Goal: Check status: Check status

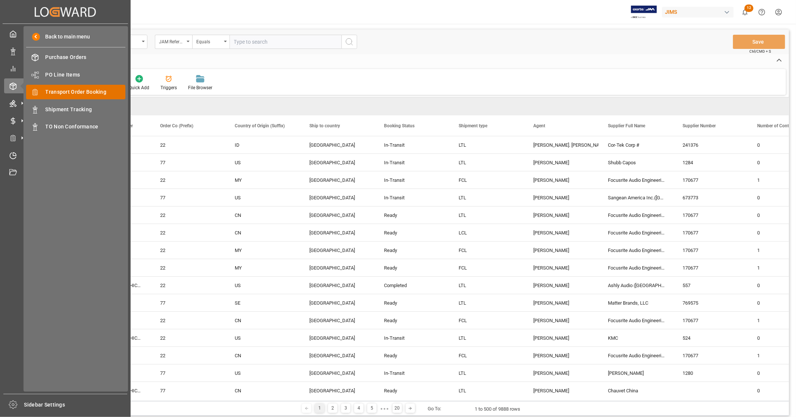
click at [96, 91] on span "Transport Order Booking" at bounding box center [86, 92] width 80 height 8
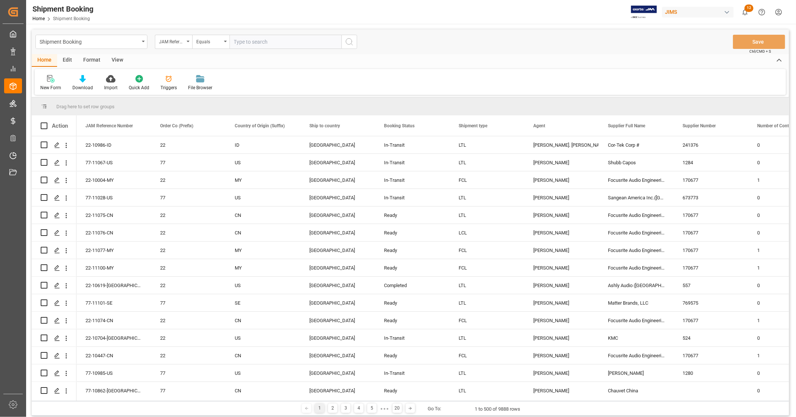
click at [271, 43] on input "text" at bounding box center [286, 42] width 112 height 14
paste input "22-9575-CN"
type input "22-9575-CN"
click at [345, 42] on icon "search button" at bounding box center [349, 41] width 9 height 9
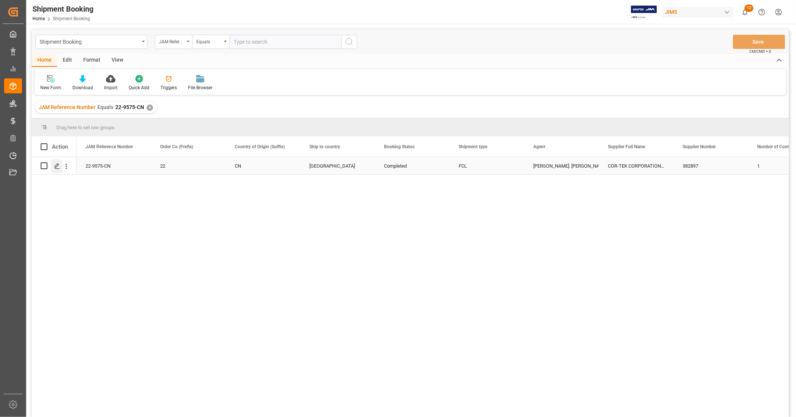
click at [59, 166] on icon "Press SPACE to select this row." at bounding box center [57, 166] width 6 height 6
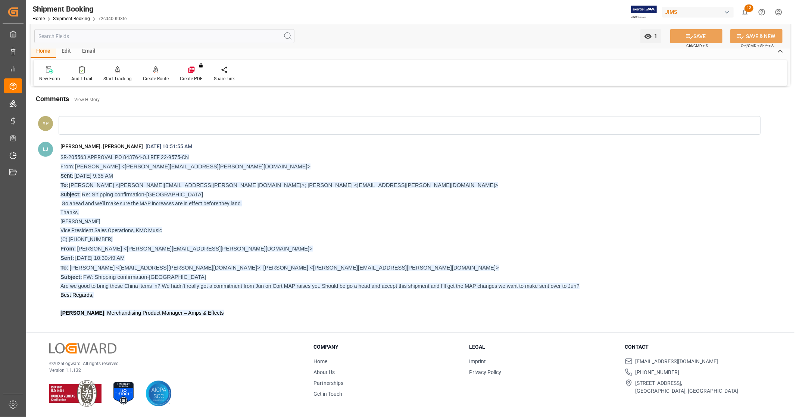
scroll to position [203, 0]
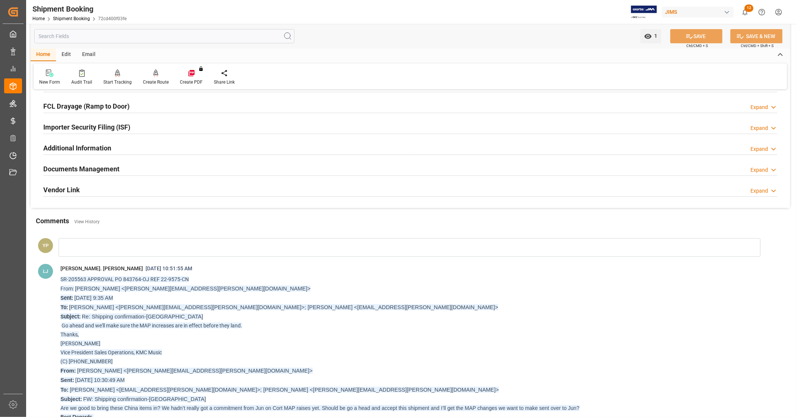
click at [87, 167] on h2 "Documents Management" at bounding box center [81, 169] width 76 height 10
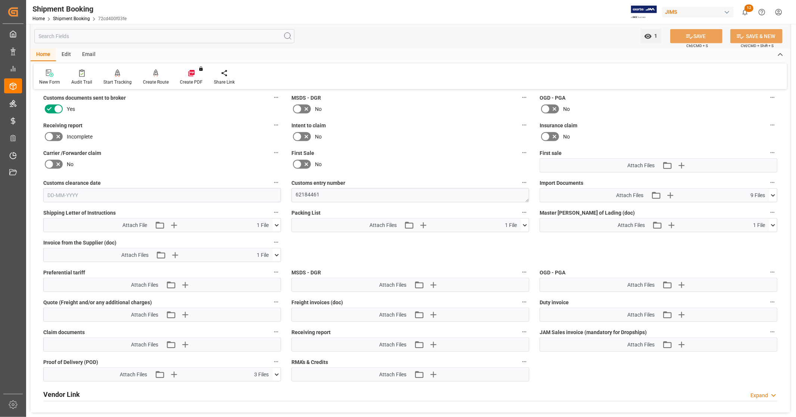
scroll to position [327, 0]
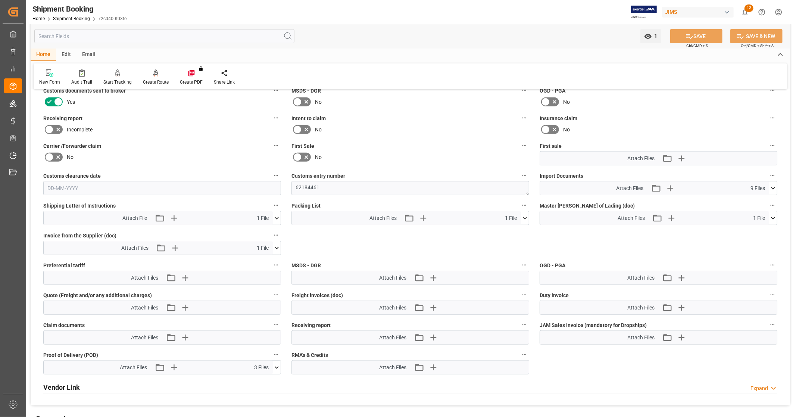
click at [773, 217] on icon at bounding box center [773, 218] width 8 height 8
drag, startPoint x: 772, startPoint y: 217, endPoint x: 775, endPoint y: 192, distance: 24.9
click at [772, 215] on icon at bounding box center [773, 218] width 8 height 8
click at [776, 188] on icon at bounding box center [773, 188] width 8 height 8
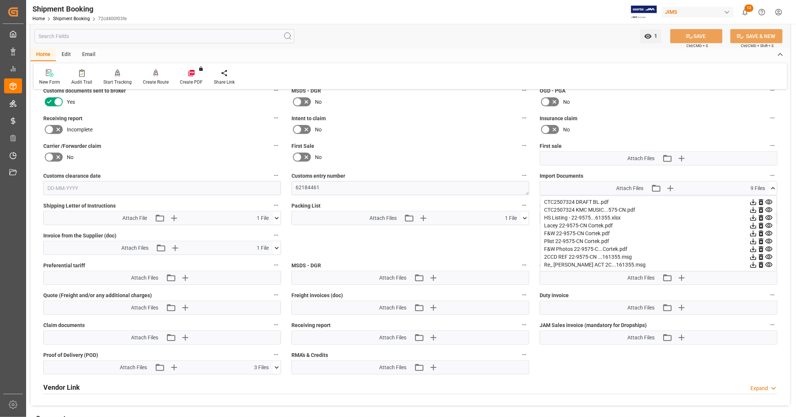
click at [753, 216] on icon at bounding box center [754, 218] width 6 height 6
click at [752, 201] on icon at bounding box center [754, 202] width 8 height 8
click at [753, 207] on icon at bounding box center [754, 210] width 8 height 8
click at [774, 187] on icon at bounding box center [773, 188] width 4 height 2
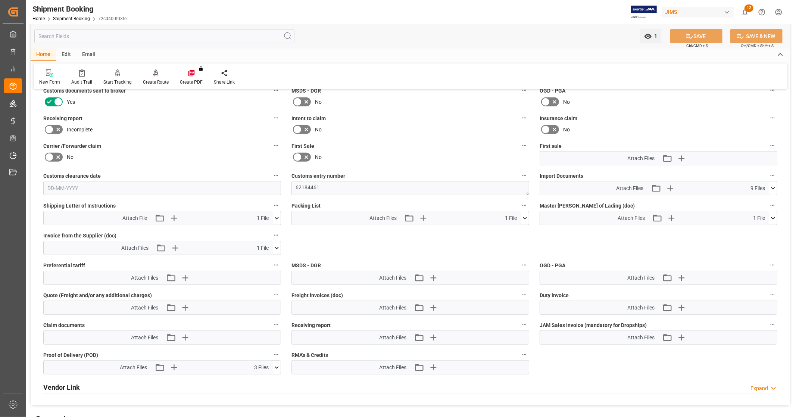
click at [278, 247] on icon at bounding box center [277, 248] width 8 height 8
click at [255, 262] on icon at bounding box center [257, 262] width 8 height 8
click at [279, 247] on icon at bounding box center [277, 248] width 8 height 8
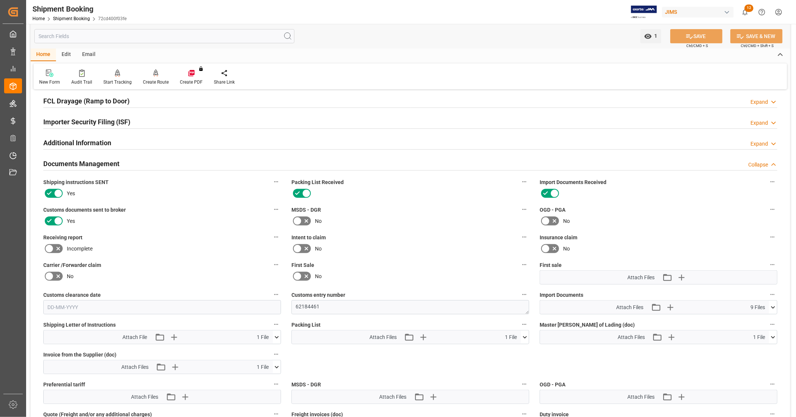
scroll to position [0, 0]
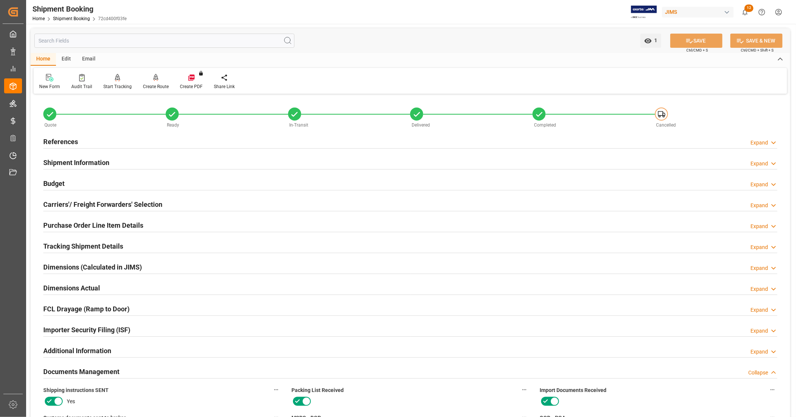
click at [141, 142] on div "References Expand" at bounding box center [410, 141] width 734 height 14
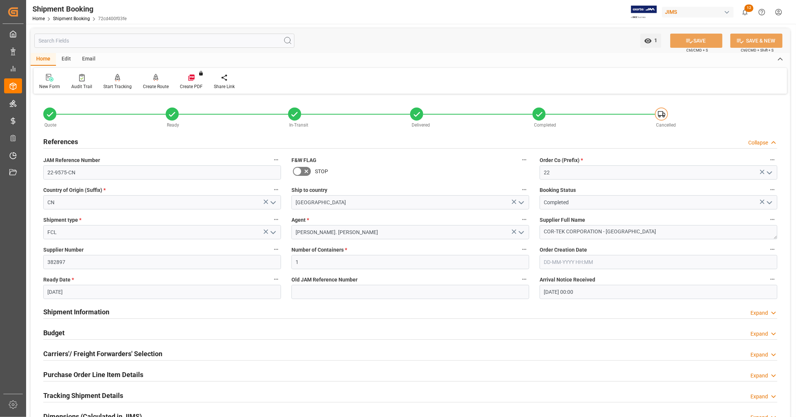
click at [141, 142] on div "References Collapse" at bounding box center [410, 141] width 734 height 14
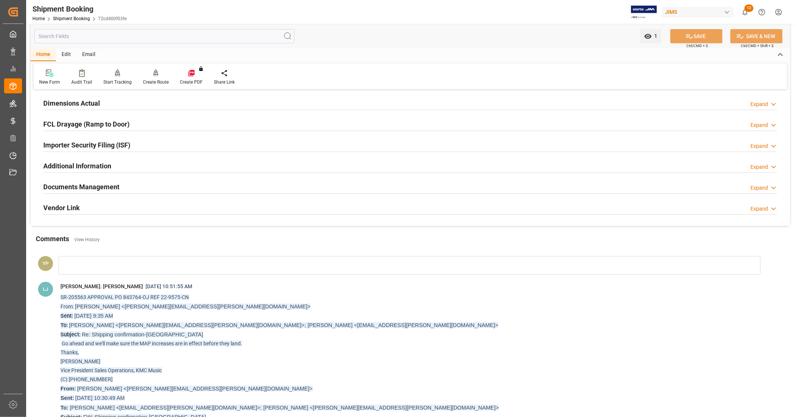
scroll to position [207, 0]
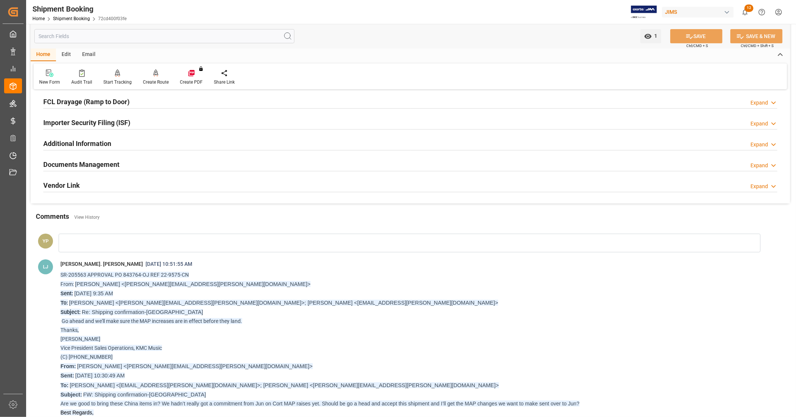
click at [144, 164] on div "Documents Management Expand" at bounding box center [410, 164] width 734 height 14
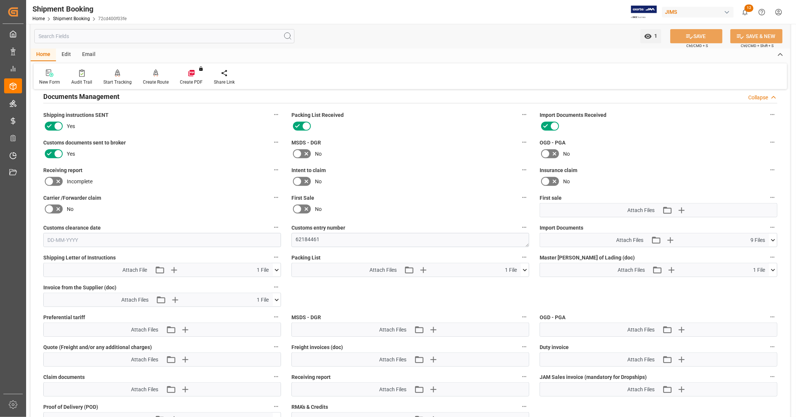
scroll to position [290, 0]
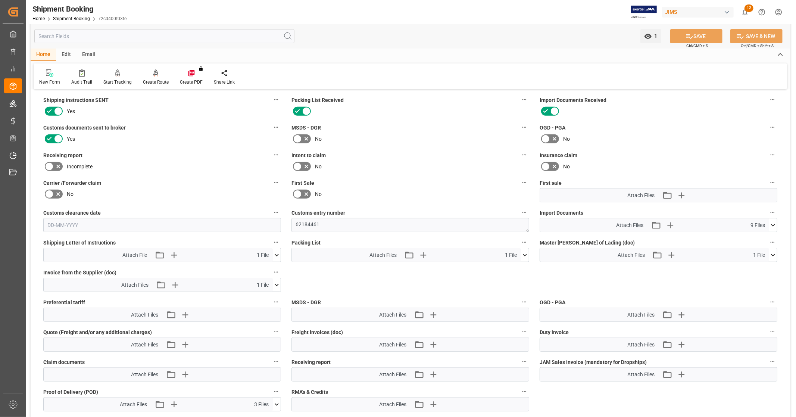
click at [773, 224] on icon at bounding box center [773, 225] width 4 height 2
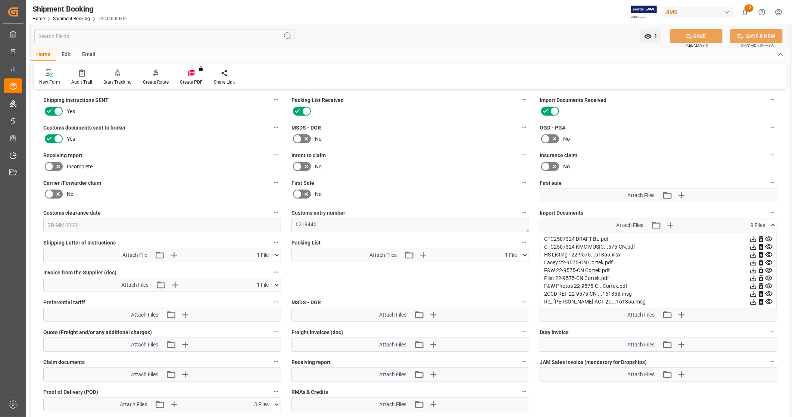
click at [773, 223] on icon at bounding box center [773, 225] width 8 height 8
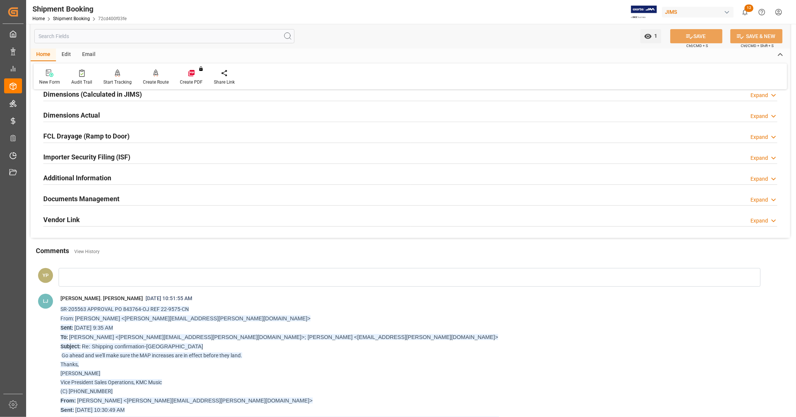
scroll to position [207, 0]
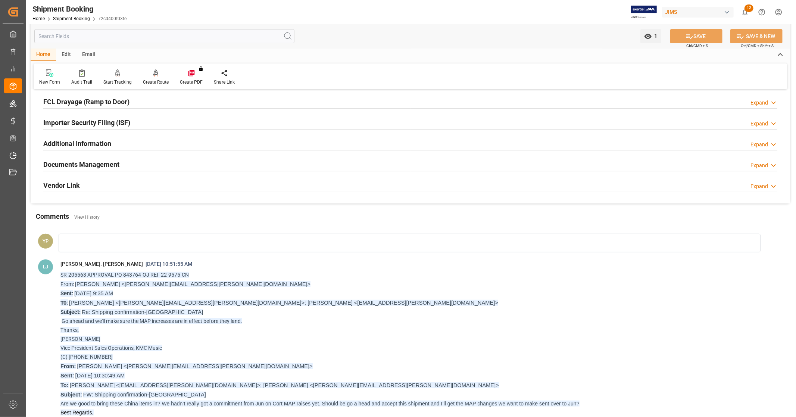
click at [124, 162] on div "Documents Management Expand" at bounding box center [410, 164] width 734 height 14
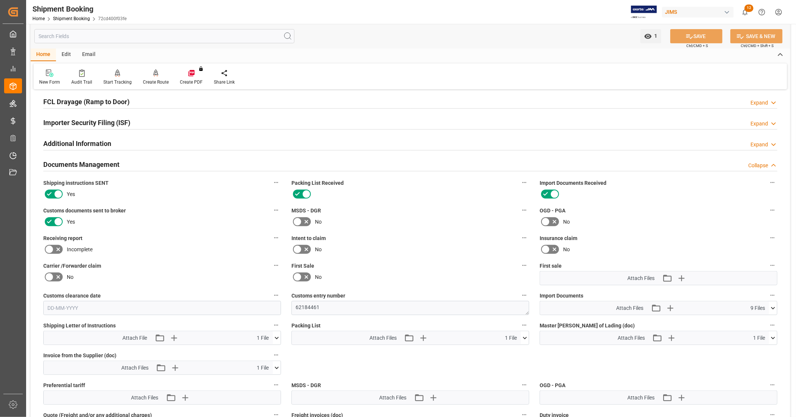
click at [124, 162] on div "Documents Management Collapse" at bounding box center [410, 164] width 734 height 14
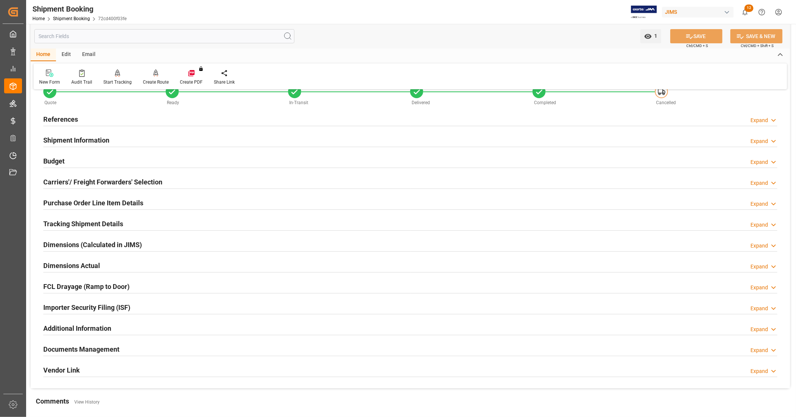
scroll to position [83, 0]
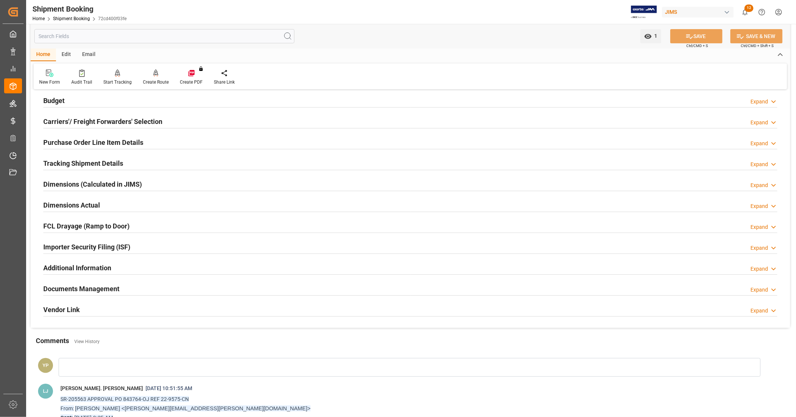
click at [169, 288] on div "Documents Management Expand" at bounding box center [410, 288] width 734 height 14
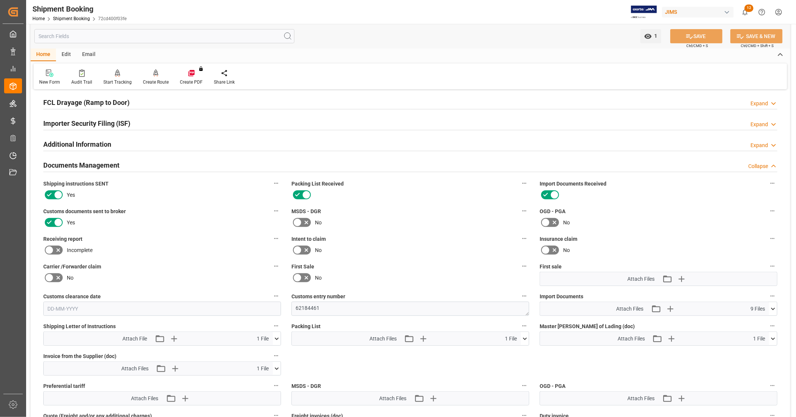
scroll to position [207, 0]
click at [229, 148] on div "Additional Information Expand" at bounding box center [410, 143] width 734 height 14
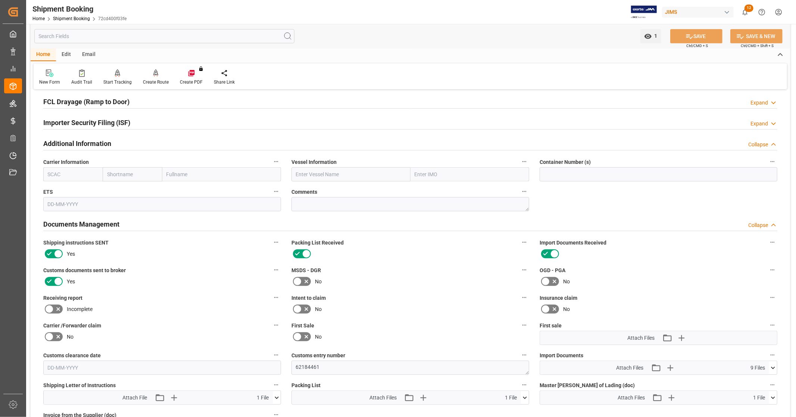
click at [218, 147] on div "Additional Information Collapse" at bounding box center [410, 143] width 734 height 14
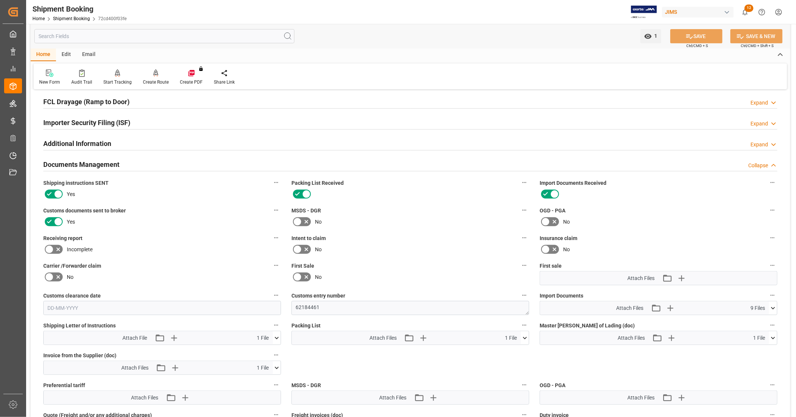
click at [196, 162] on div "Documents Management Collapse" at bounding box center [410, 164] width 734 height 14
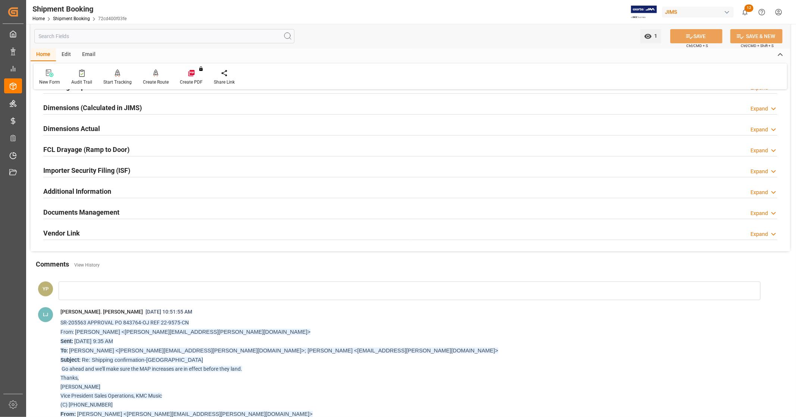
scroll to position [0, 0]
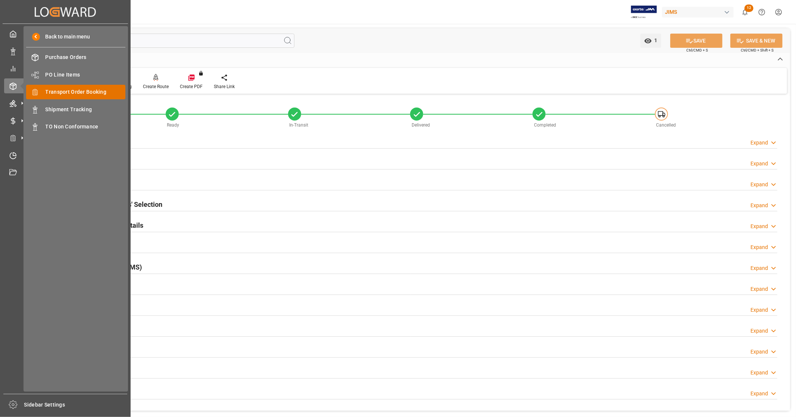
click at [88, 91] on span "Transport Order Booking" at bounding box center [86, 92] width 80 height 8
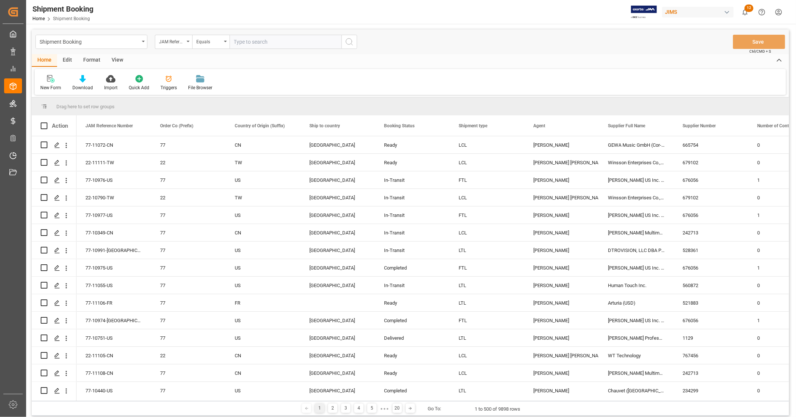
click at [275, 43] on input "text" at bounding box center [286, 42] width 112 height 14
type input "22-9678-MY"
click at [352, 45] on icon "search button" at bounding box center [349, 41] width 9 height 9
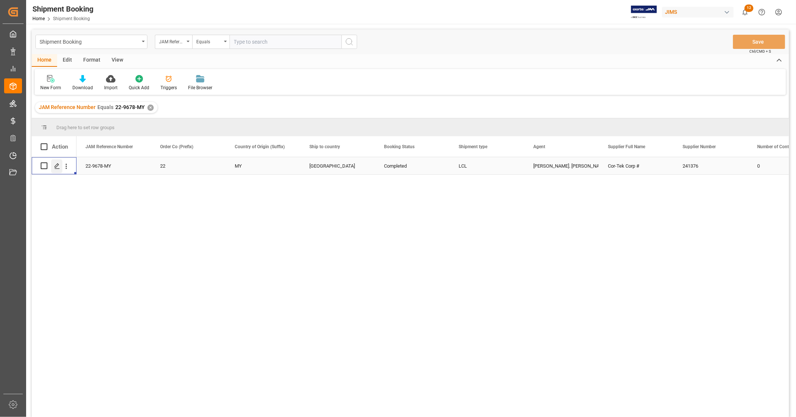
click at [55, 168] on icon "Press SPACE to select this row." at bounding box center [57, 166] width 6 height 6
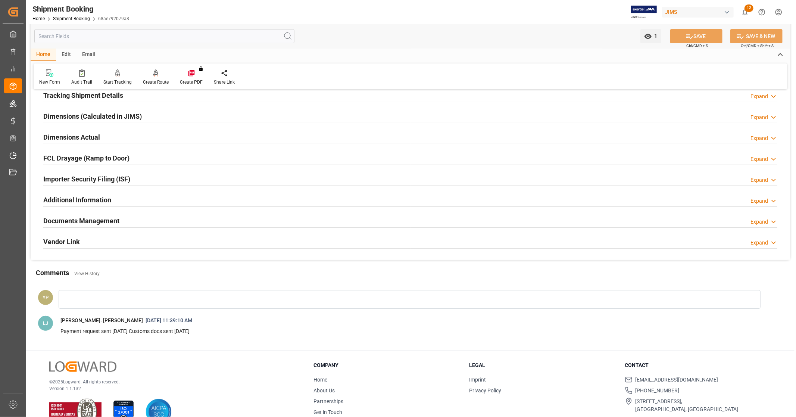
scroll to position [166, 0]
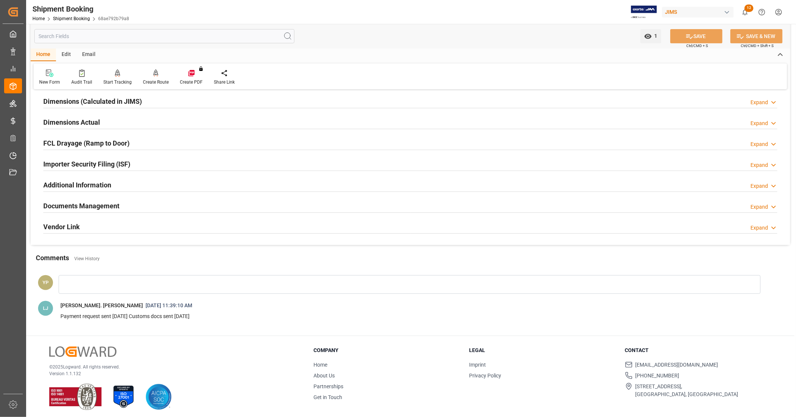
click at [135, 205] on div "Documents Management Expand" at bounding box center [410, 205] width 734 height 14
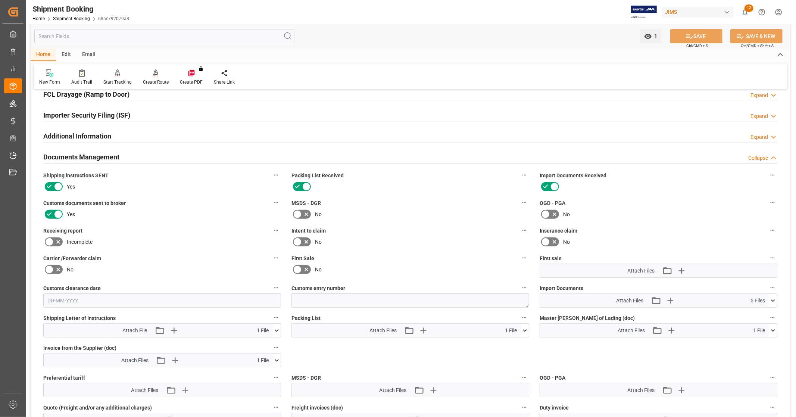
scroll to position [290, 0]
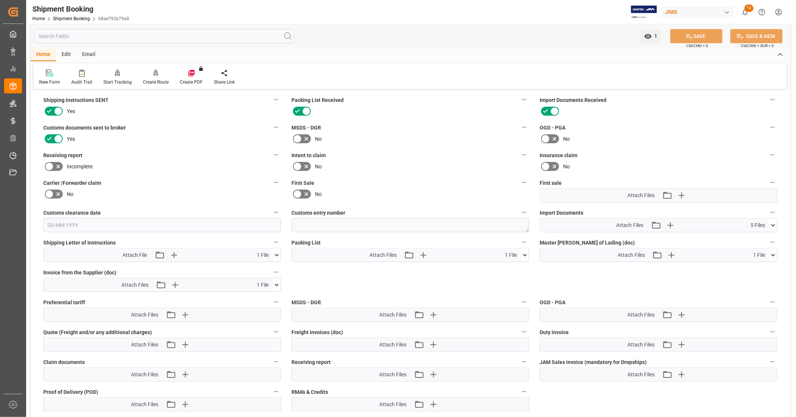
click at [773, 224] on icon at bounding box center [773, 225] width 4 height 2
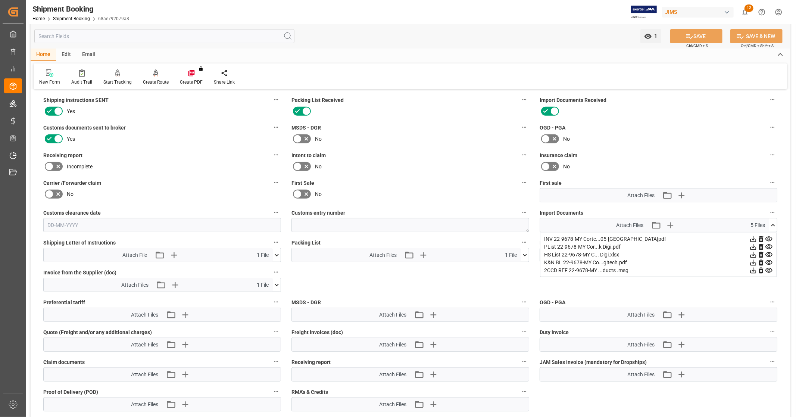
click at [752, 253] on icon at bounding box center [754, 255] width 6 height 6
click at [752, 260] on icon at bounding box center [754, 263] width 6 height 6
click at [754, 236] on icon at bounding box center [754, 239] width 8 height 8
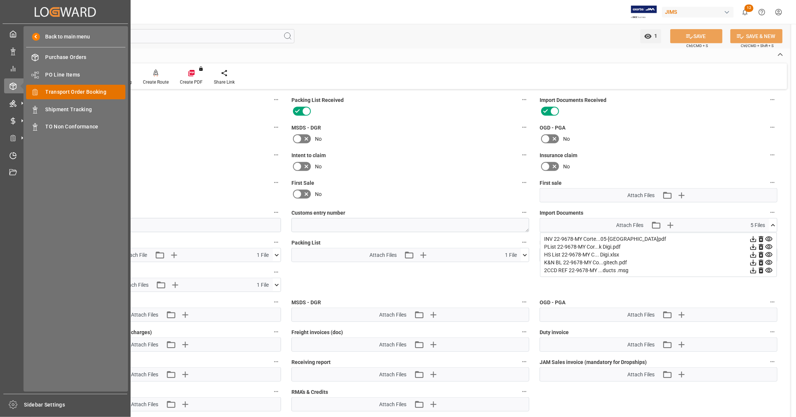
click at [90, 91] on span "Transport Order Booking" at bounding box center [86, 92] width 80 height 8
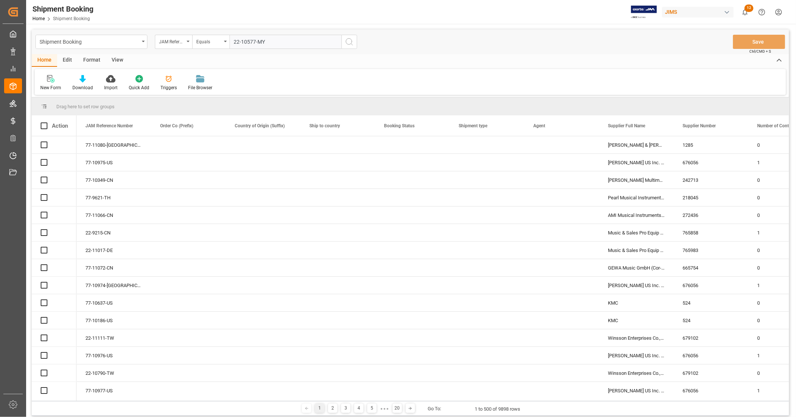
type input "22-10577-MY"
click at [350, 45] on icon "search button" at bounding box center [349, 41] width 9 height 9
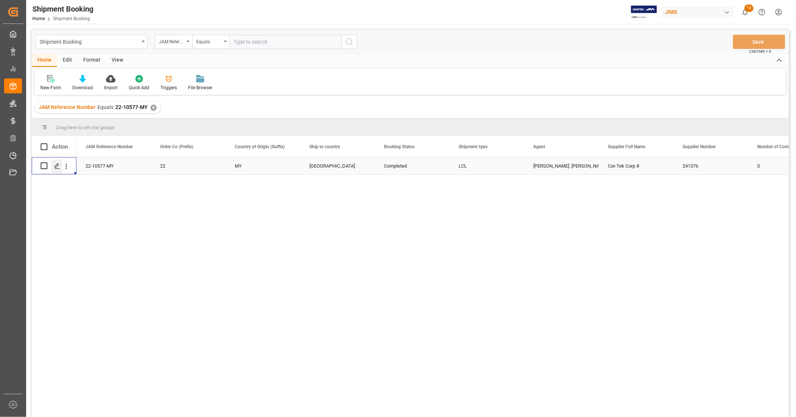
click at [57, 168] on icon "Press SPACE to select this row." at bounding box center [57, 166] width 6 height 6
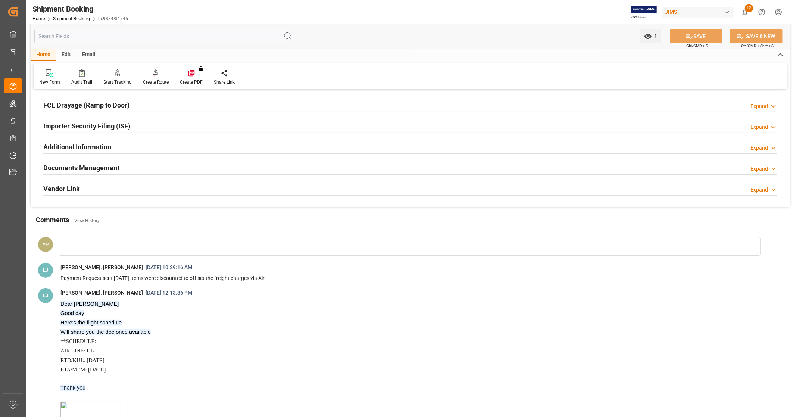
scroll to position [207, 0]
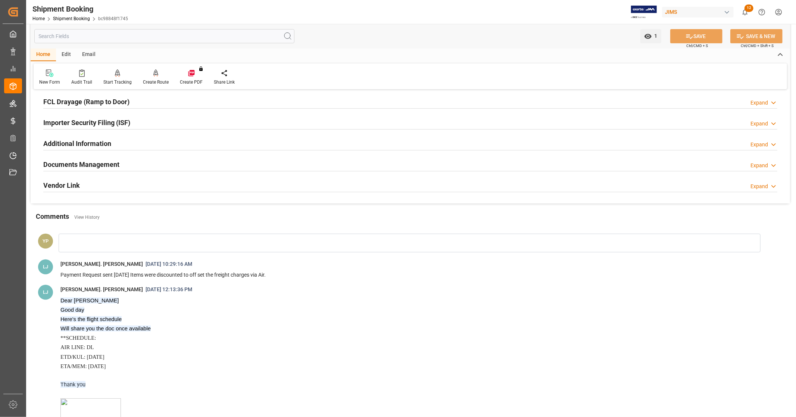
click at [122, 165] on div "Documents Management Expand" at bounding box center [410, 164] width 734 height 14
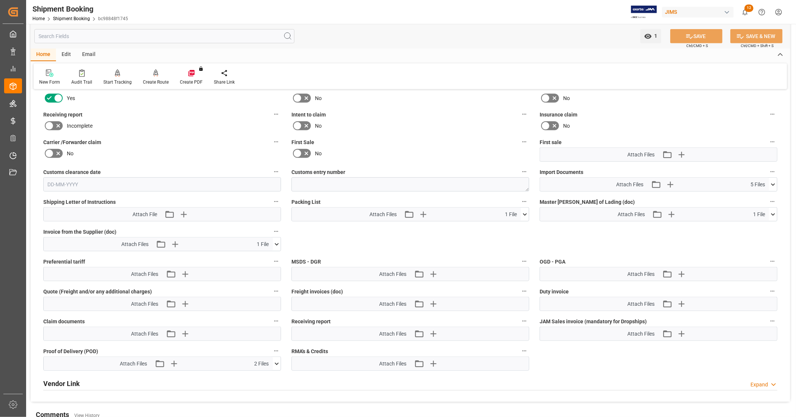
scroll to position [331, 0]
click at [773, 210] on icon at bounding box center [773, 214] width 8 height 8
click at [768, 225] on icon at bounding box center [769, 227] width 7 height 5
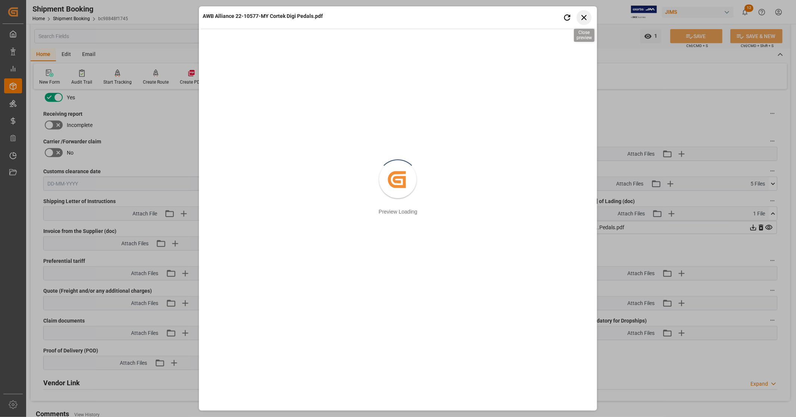
click at [586, 16] on icon "button" at bounding box center [583, 17] width 9 height 9
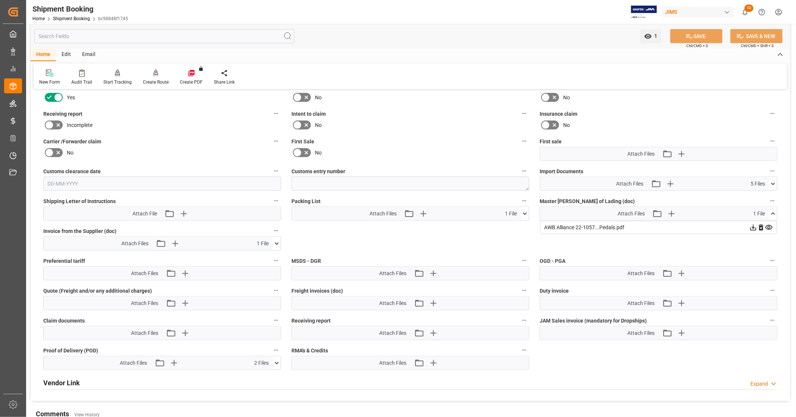
click at [751, 225] on icon at bounding box center [754, 228] width 8 height 8
click at [774, 213] on icon at bounding box center [773, 214] width 8 height 8
click at [773, 181] on icon at bounding box center [773, 184] width 8 height 8
click at [754, 202] on icon at bounding box center [754, 206] width 8 height 8
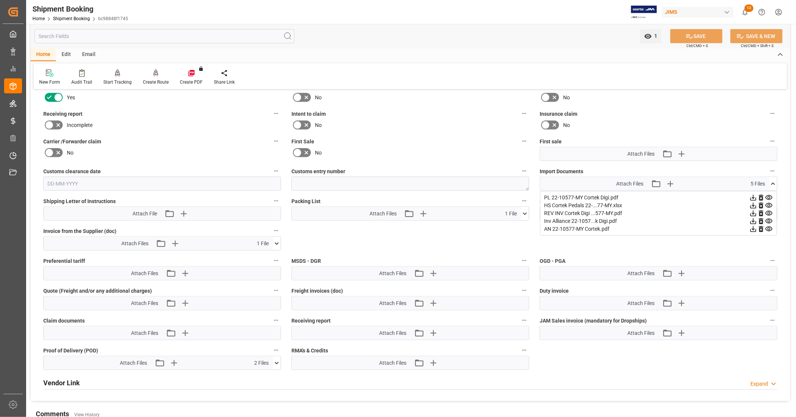
click at [753, 211] on icon at bounding box center [754, 213] width 8 height 8
click at [752, 219] on icon at bounding box center [754, 221] width 6 height 6
click at [775, 184] on icon at bounding box center [773, 184] width 8 height 8
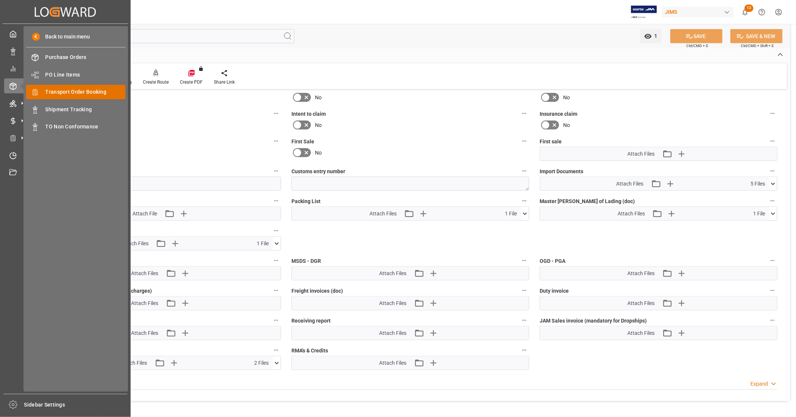
click at [79, 93] on span "Transport Order Booking" at bounding box center [86, 92] width 80 height 8
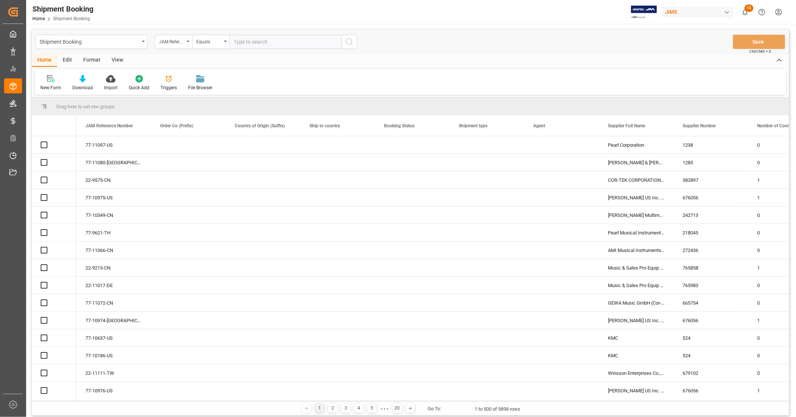
click at [274, 40] on input "text" at bounding box center [286, 42] width 112 height 14
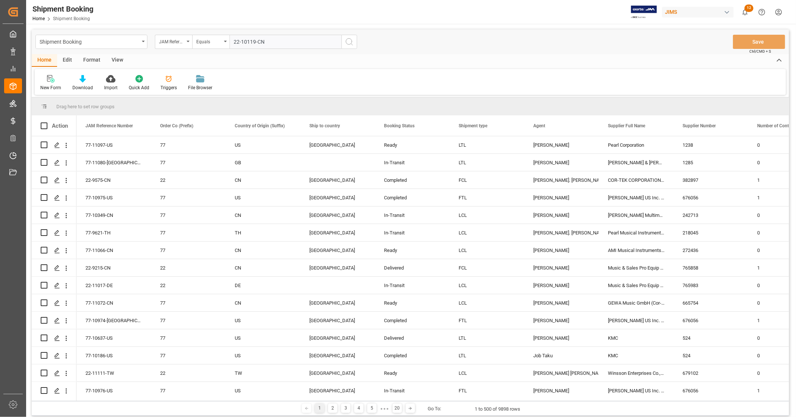
type input "22-10119-CN"
click at [346, 43] on circle "search button" at bounding box center [349, 41] width 6 height 6
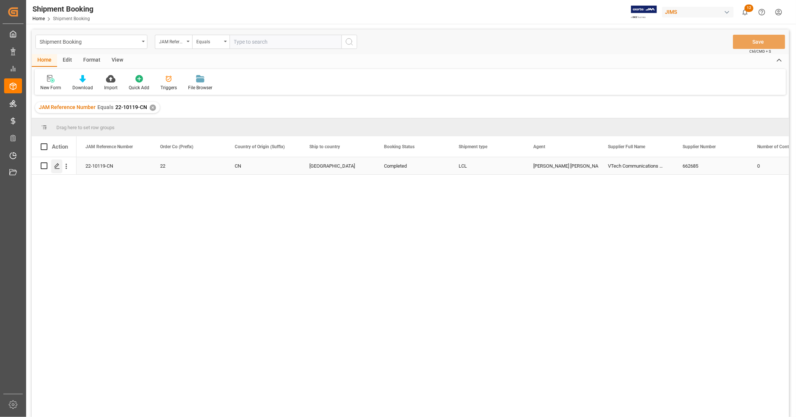
click at [56, 167] on polygon "Press SPACE to select this row." at bounding box center [57, 165] width 4 height 4
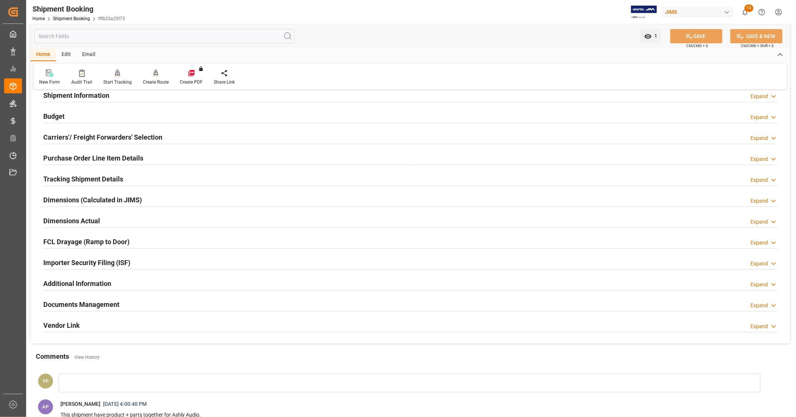
scroll to position [197, 0]
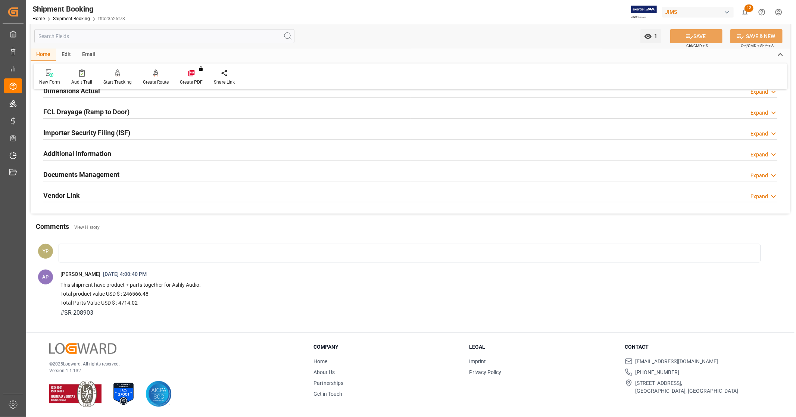
click at [140, 177] on div "Documents Management Expand" at bounding box center [410, 174] width 734 height 14
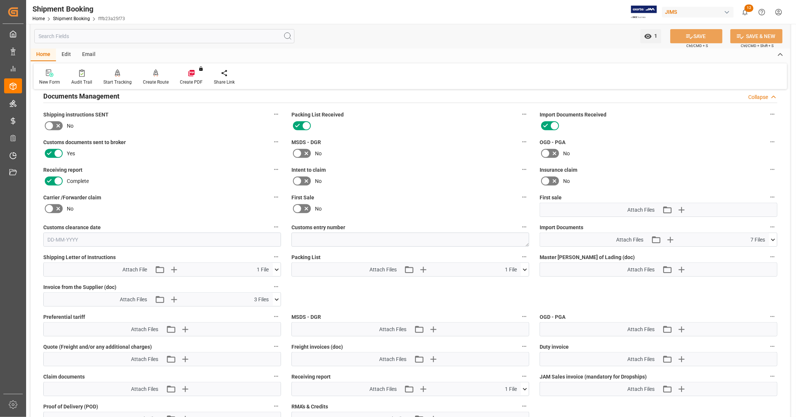
scroll to position [280, 0]
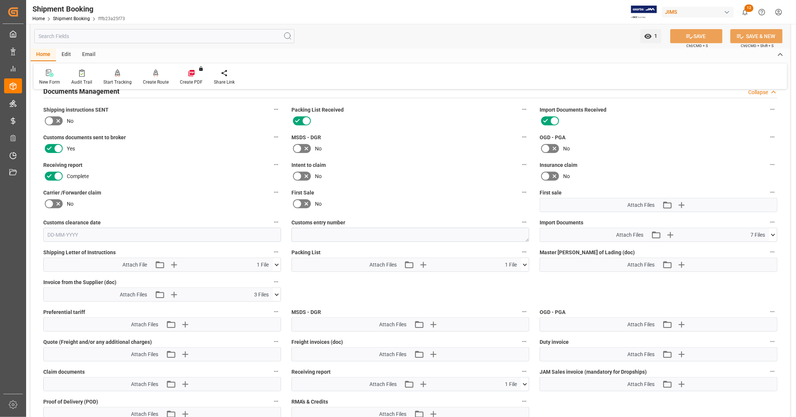
click at [773, 231] on icon at bounding box center [773, 235] width 8 height 8
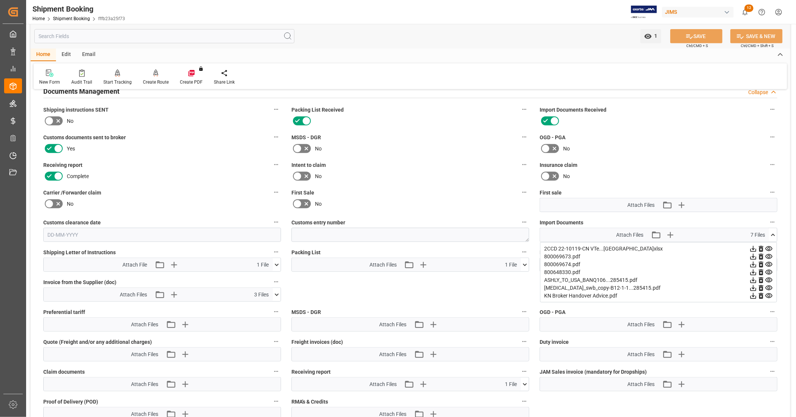
click at [753, 246] on icon at bounding box center [754, 249] width 6 height 6
click at [753, 285] on icon at bounding box center [754, 288] width 8 height 8
click at [751, 253] on icon at bounding box center [754, 257] width 8 height 8
click at [754, 263] on icon at bounding box center [754, 265] width 6 height 6
drag, startPoint x: 754, startPoint y: 271, endPoint x: 753, endPoint y: 267, distance: 4.2
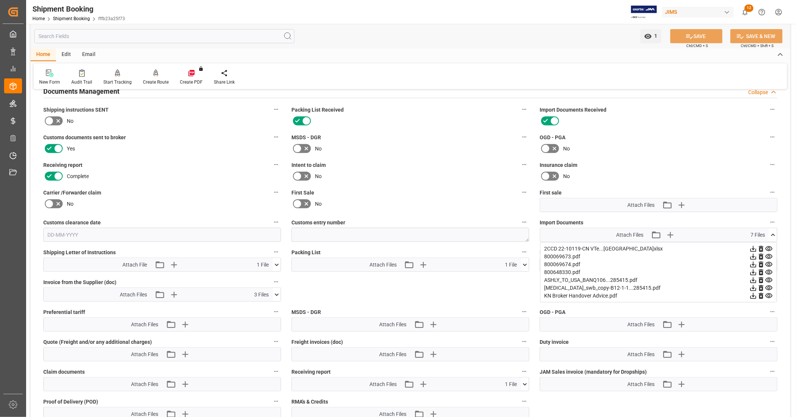
click at [753, 271] on icon at bounding box center [754, 273] width 6 height 6
click at [773, 231] on icon at bounding box center [773, 235] width 8 height 8
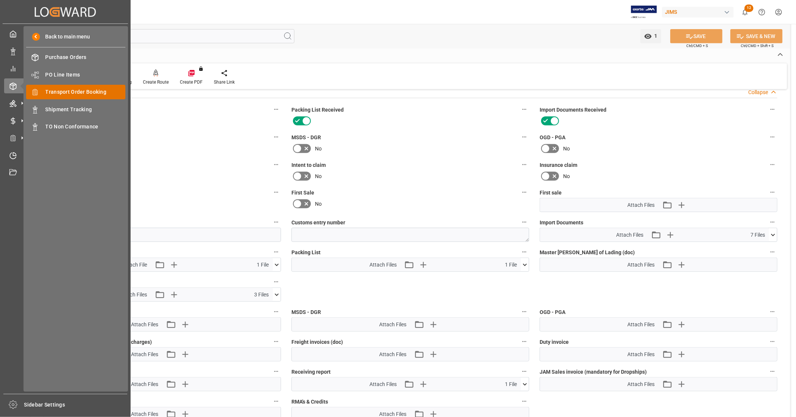
click at [86, 91] on span "Transport Order Booking" at bounding box center [86, 92] width 80 height 8
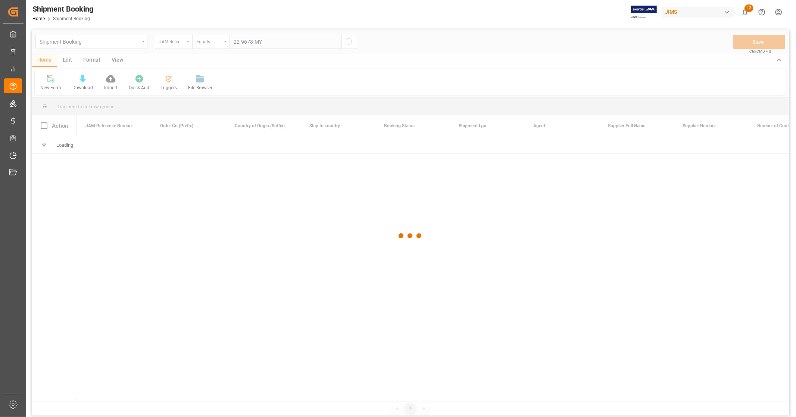
type input "22-9678-MY"
click at [351, 42] on div at bounding box center [410, 235] width 757 height 412
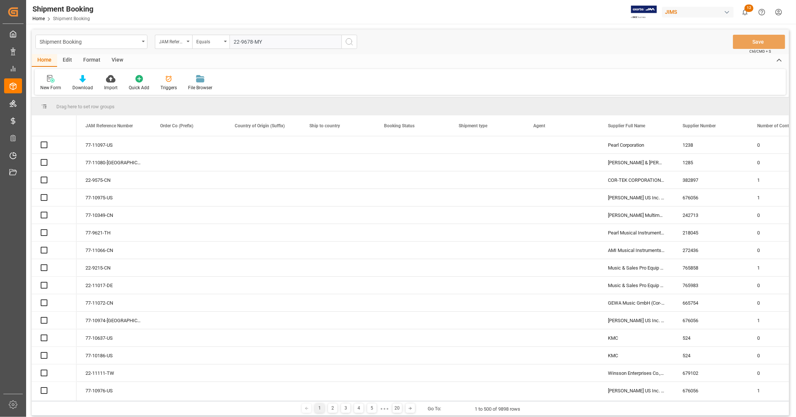
click at [351, 43] on circle "search button" at bounding box center [349, 41] width 6 height 6
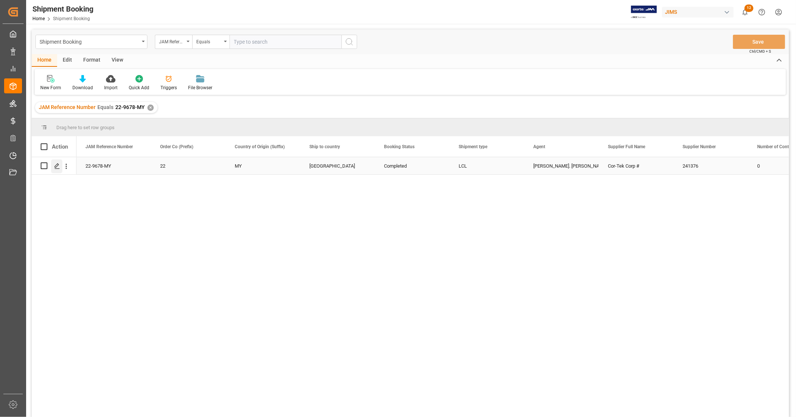
click at [56, 167] on icon "Press SPACE to select this row." at bounding box center [57, 166] width 6 height 6
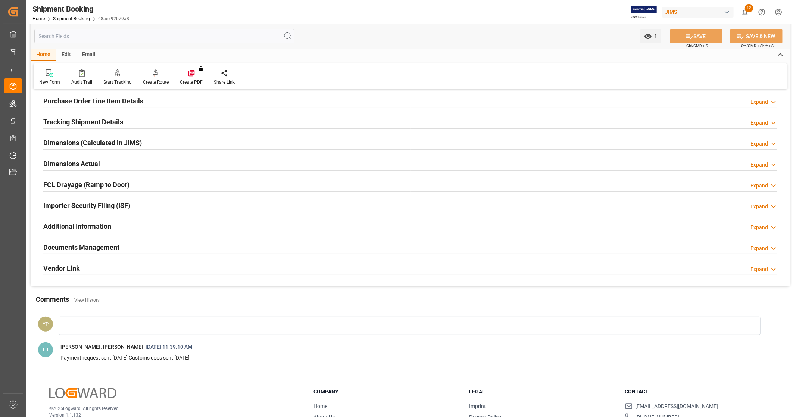
click at [109, 247] on h2 "Documents Management" at bounding box center [81, 247] width 76 height 10
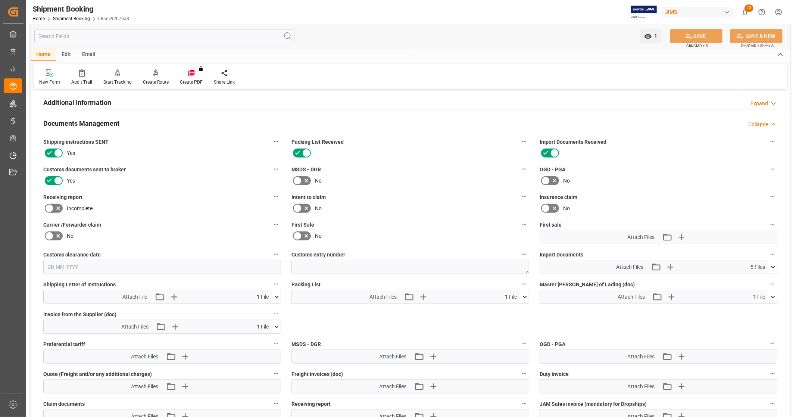
scroll to position [249, 0]
click at [775, 294] on icon at bounding box center [773, 297] width 8 height 8
click at [768, 307] on icon at bounding box center [769, 310] width 8 height 8
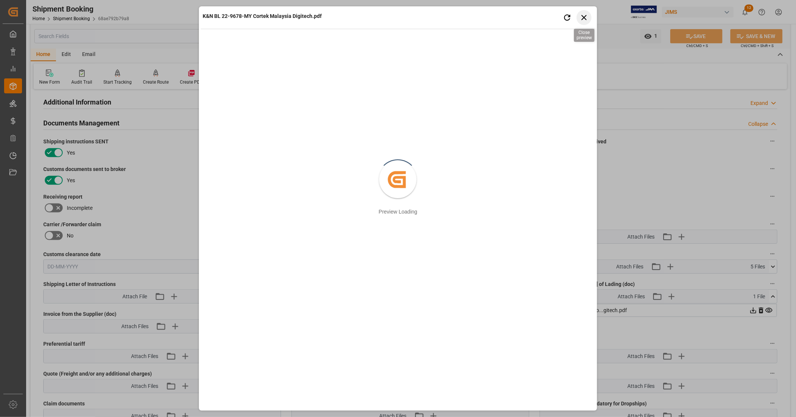
click at [586, 16] on icon "button" at bounding box center [583, 17] width 9 height 9
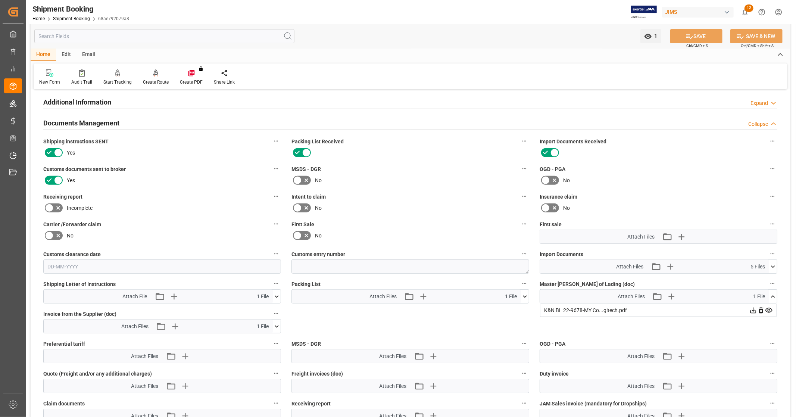
click at [775, 266] on icon at bounding box center [773, 267] width 8 height 8
click at [773, 263] on icon at bounding box center [773, 267] width 8 height 8
click at [773, 295] on icon at bounding box center [773, 296] width 4 height 2
click at [771, 263] on icon at bounding box center [773, 267] width 8 height 8
click at [769, 300] on icon at bounding box center [769, 304] width 8 height 8
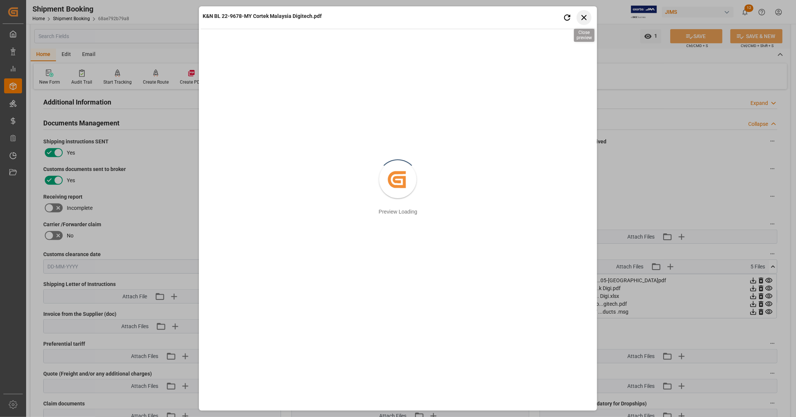
click at [588, 18] on icon "button" at bounding box center [583, 17] width 9 height 9
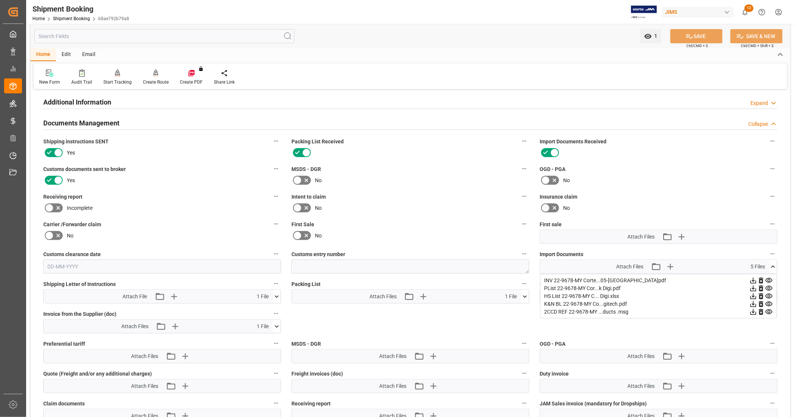
click at [772, 263] on icon at bounding box center [773, 267] width 8 height 8
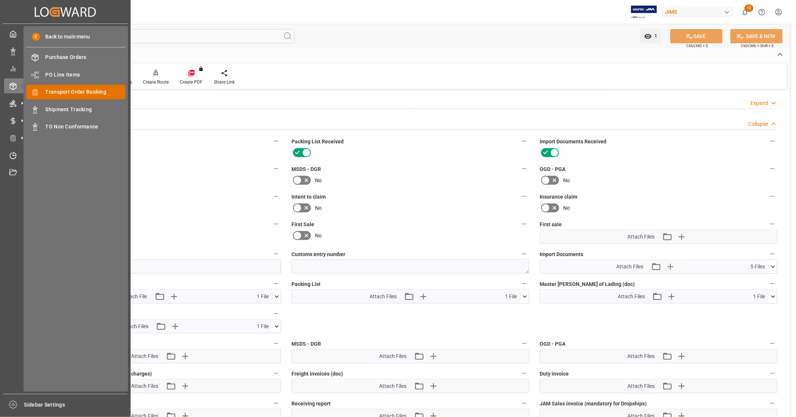
click at [82, 91] on span "Transport Order Booking" at bounding box center [86, 92] width 80 height 8
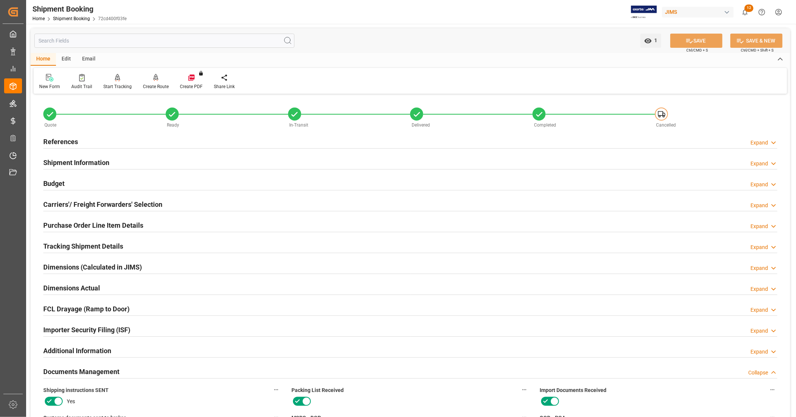
scroll to position [290, 0]
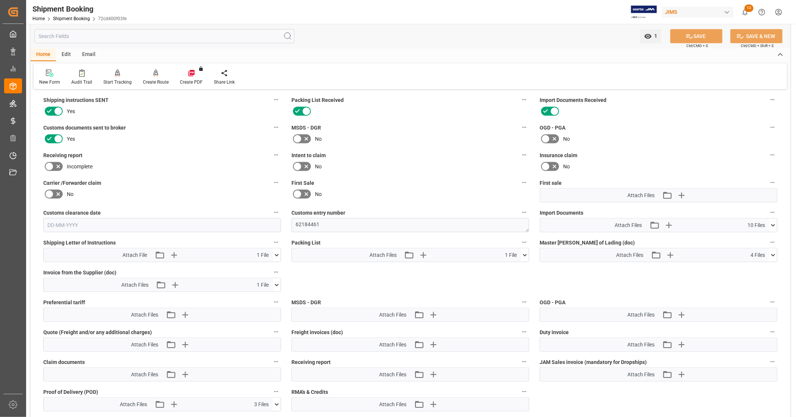
click at [775, 255] on icon at bounding box center [773, 255] width 8 height 8
click at [769, 265] on icon at bounding box center [769, 269] width 8 height 8
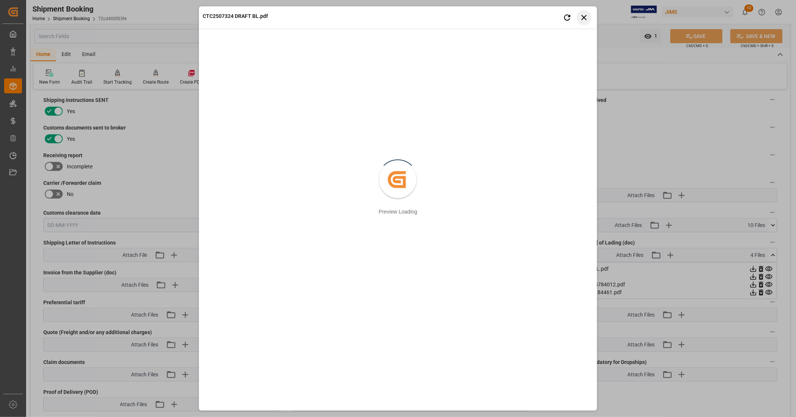
drag, startPoint x: 583, startPoint y: 19, endPoint x: 559, endPoint y: 20, distance: 24.7
click at [583, 19] on icon "button" at bounding box center [583, 17] width 9 height 9
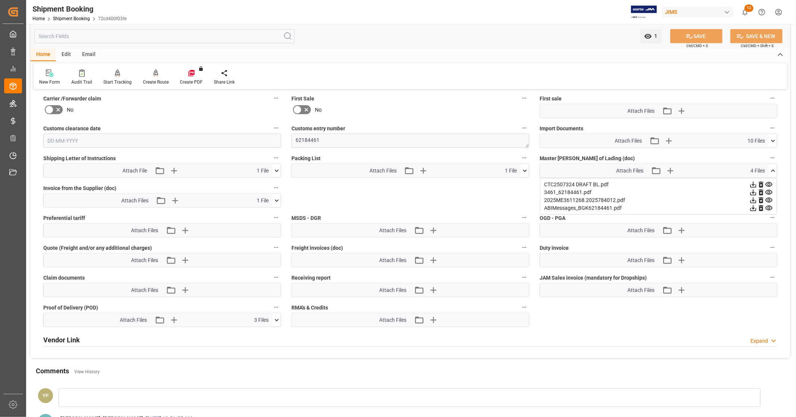
scroll to position [373, 0]
click at [773, 171] on icon at bounding box center [773, 172] width 4 height 2
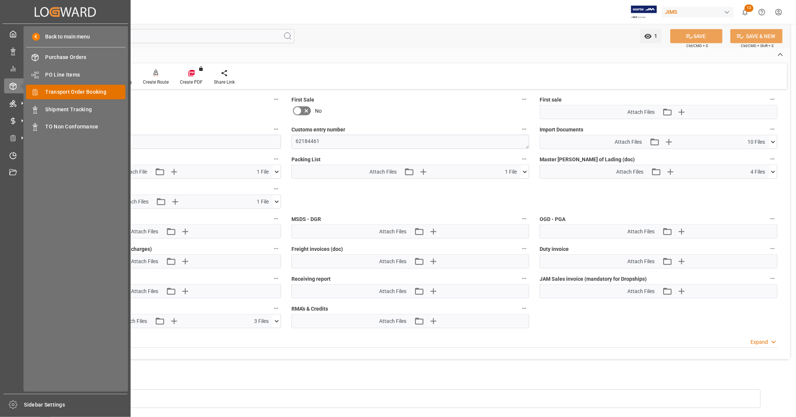
click at [85, 95] on span "Transport Order Booking" at bounding box center [86, 92] width 80 height 8
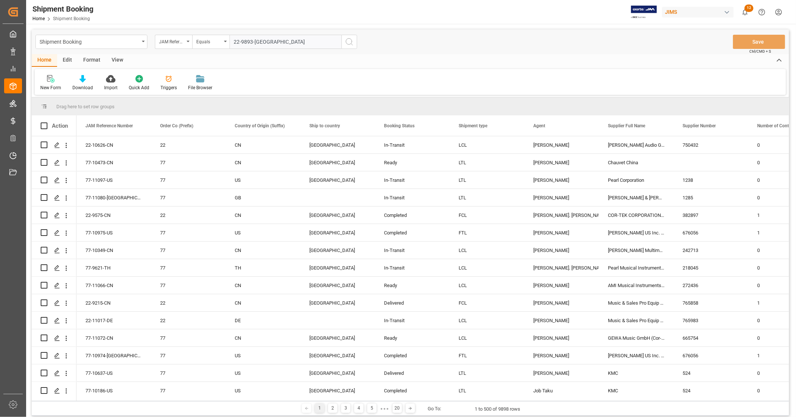
type input "22-9893-[GEOGRAPHIC_DATA]"
click at [345, 40] on icon "search button" at bounding box center [349, 41] width 9 height 9
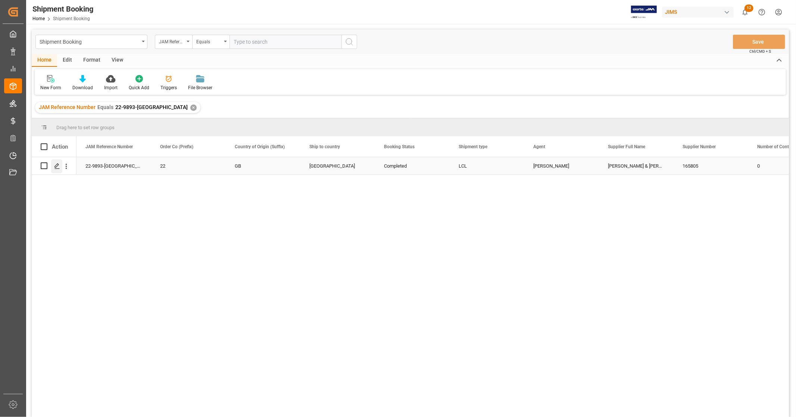
click at [56, 169] on div "Press SPACE to select this row." at bounding box center [56, 166] width 11 height 14
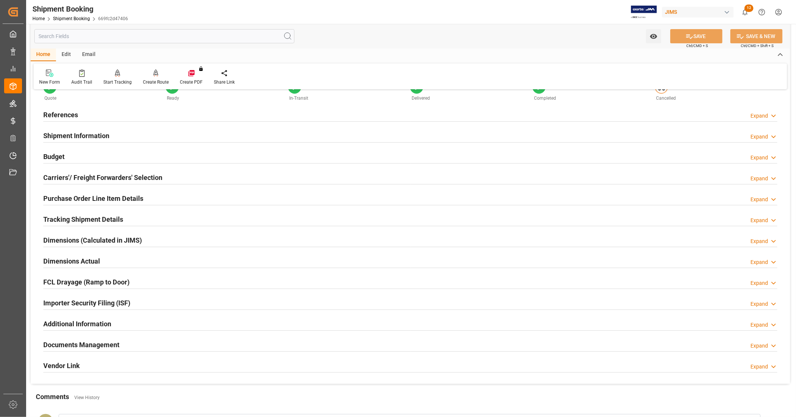
scroll to position [41, 0]
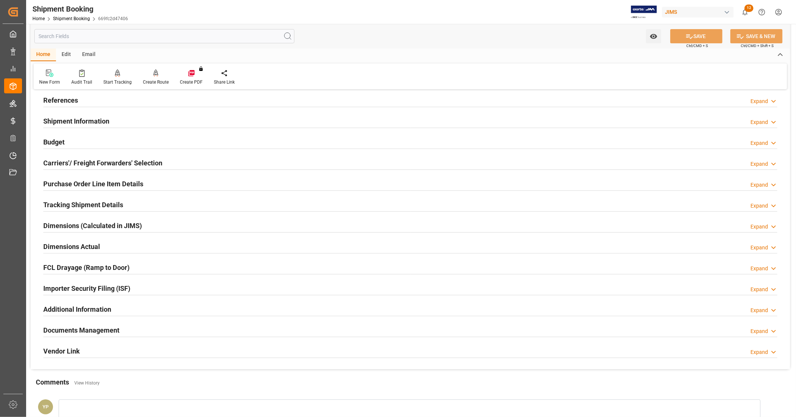
click at [144, 330] on div "Documents Management Expand" at bounding box center [410, 330] width 734 height 14
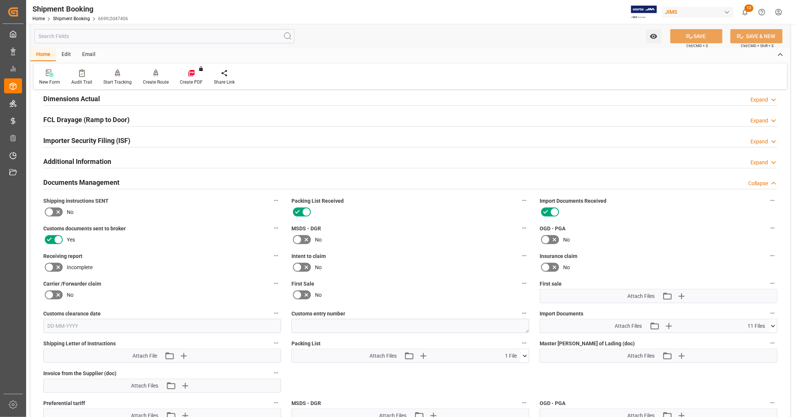
scroll to position [290, 0]
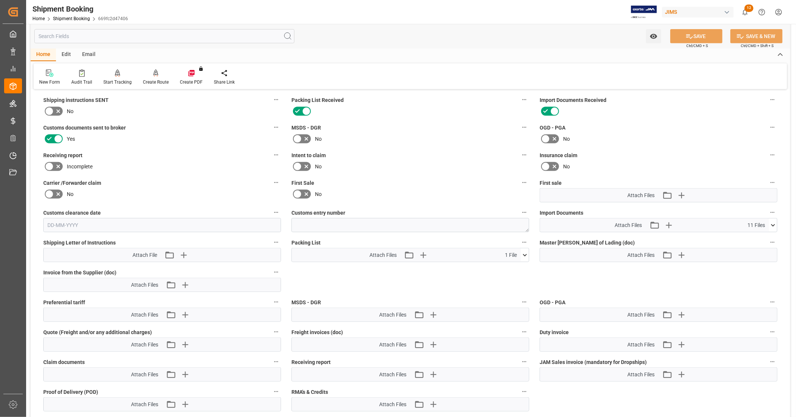
click at [773, 221] on icon at bounding box center [773, 225] width 8 height 8
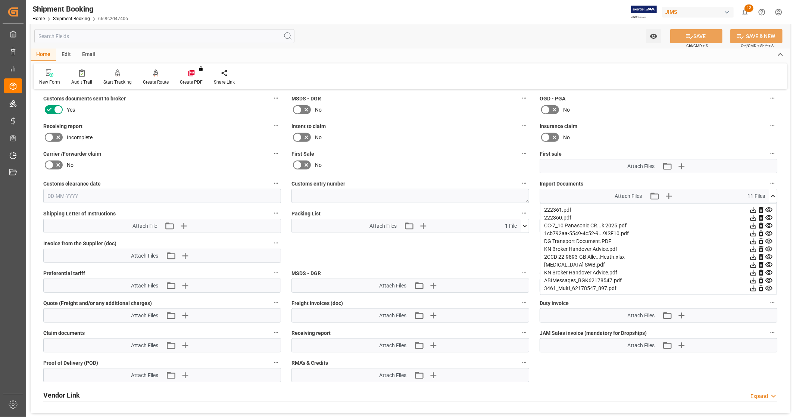
scroll to position [331, 0]
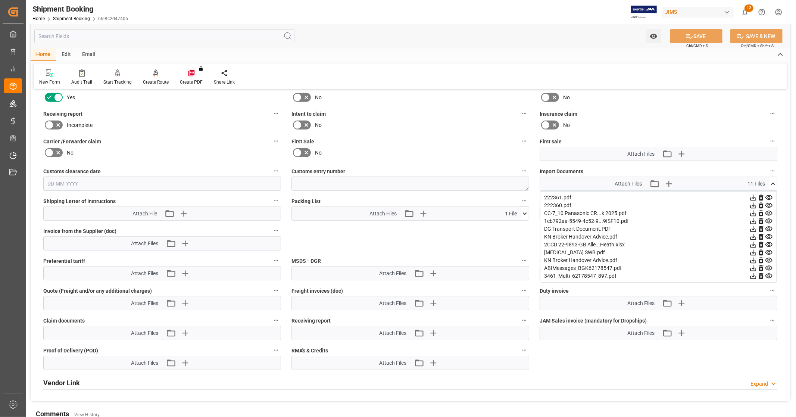
click at [751, 250] on icon at bounding box center [754, 253] width 8 height 8
click at [753, 243] on icon at bounding box center [754, 245] width 6 height 6
click at [752, 195] on icon at bounding box center [754, 198] width 6 height 6
click at [752, 203] on icon at bounding box center [754, 206] width 6 height 6
click at [752, 210] on icon at bounding box center [754, 213] width 8 height 8
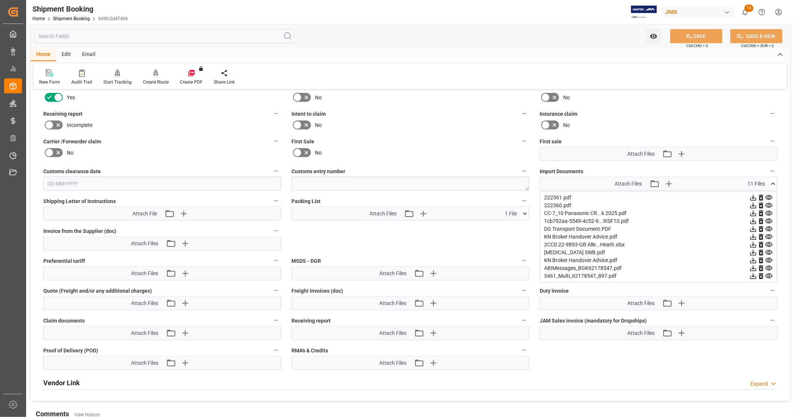
click at [772, 181] on icon at bounding box center [773, 184] width 8 height 8
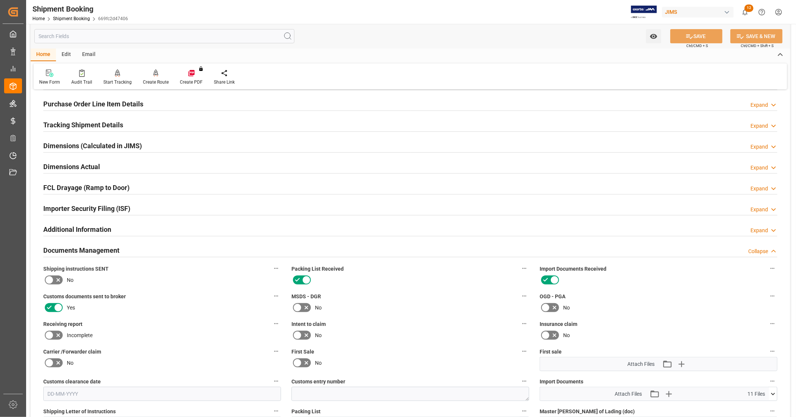
scroll to position [0, 0]
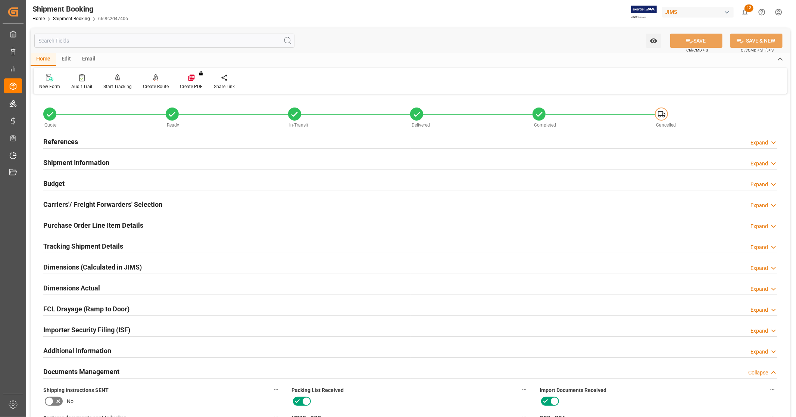
click at [115, 143] on div "References Expand" at bounding box center [410, 141] width 734 height 14
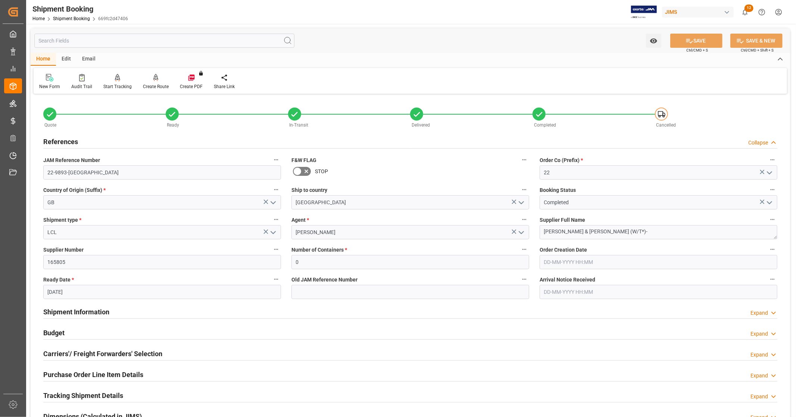
click at [114, 140] on div "References Collapse" at bounding box center [410, 141] width 734 height 14
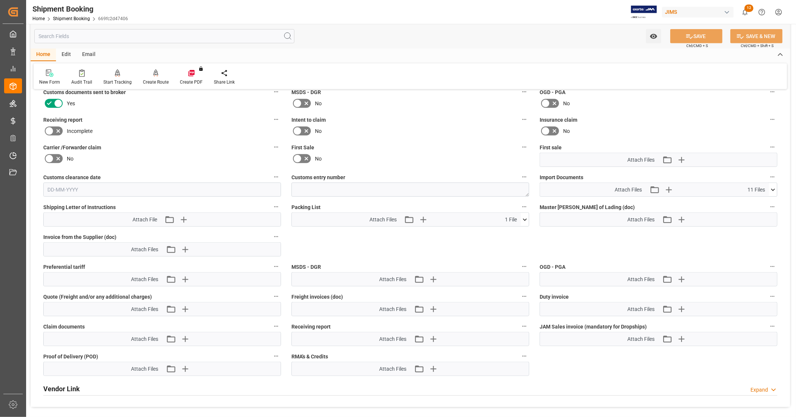
scroll to position [331, 0]
